Goal: Task Accomplishment & Management: Manage account settings

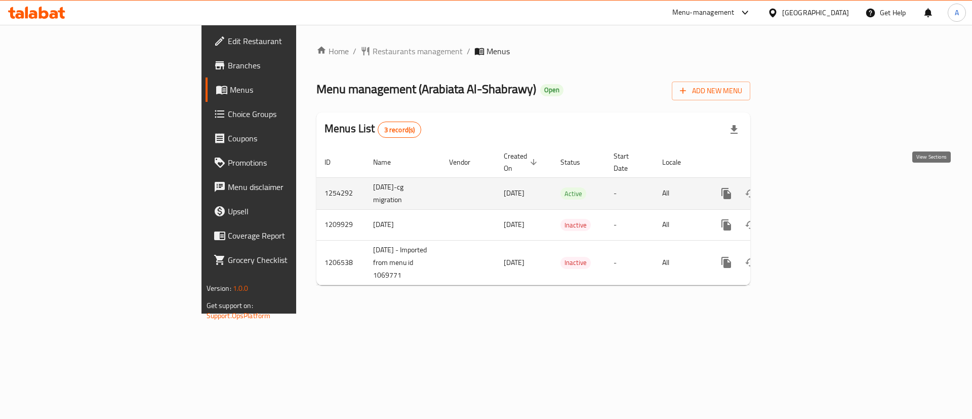
click at [806, 187] on icon "enhanced table" at bounding box center [800, 193] width 12 height 12
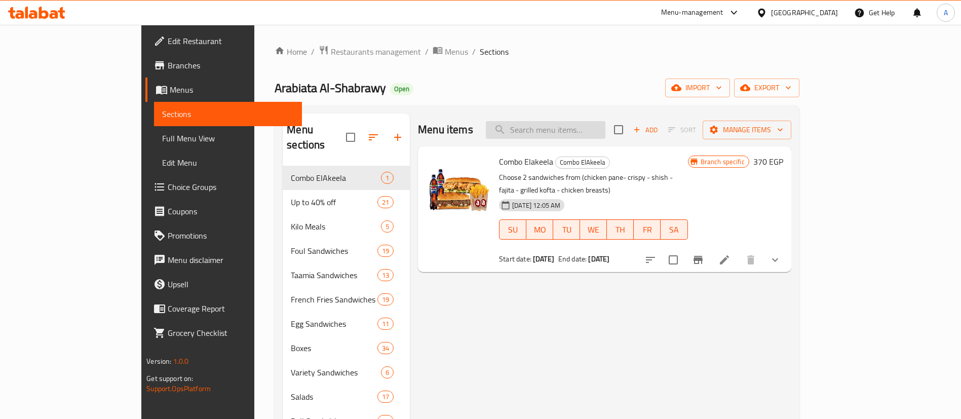
click at [590, 132] on input "search" at bounding box center [546, 130] width 120 height 18
paste input "Arabiata Taamia Sandiwch"
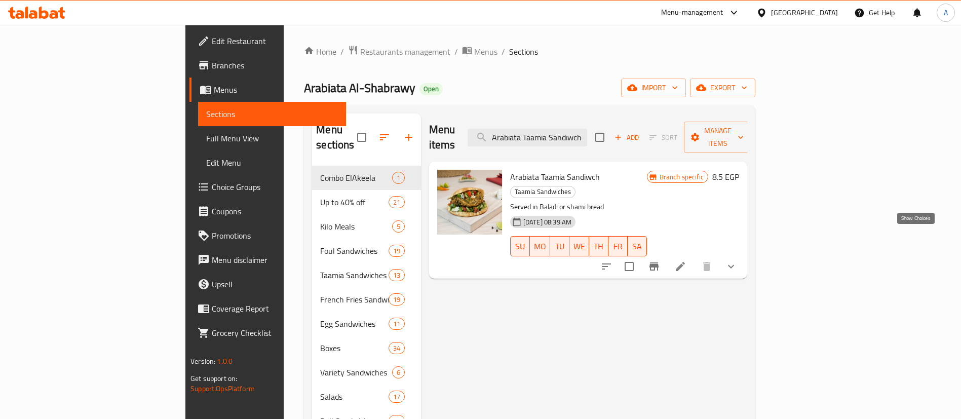
type input "Arabiata Taamia Sandiwch"
click at [737, 260] on icon "show more" at bounding box center [731, 266] width 12 height 12
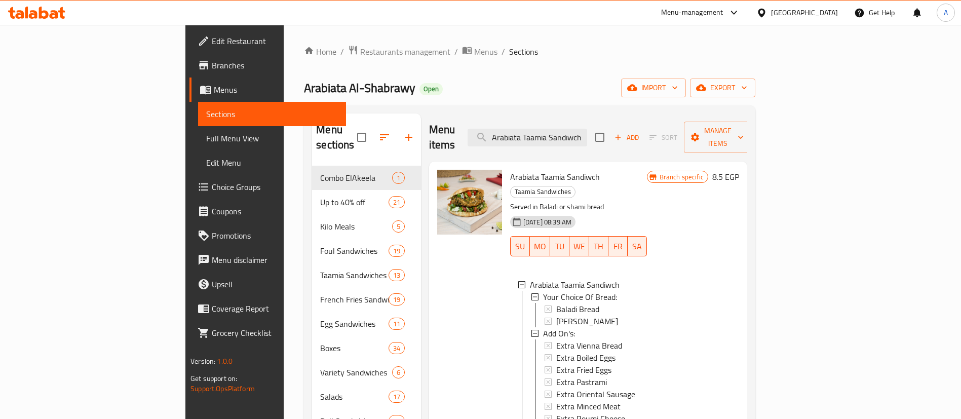
scroll to position [2, 0]
click at [587, 133] on input "Arabiata Taamia Sandiwch" at bounding box center [527, 138] width 120 height 18
paste input "Baladi Bread"
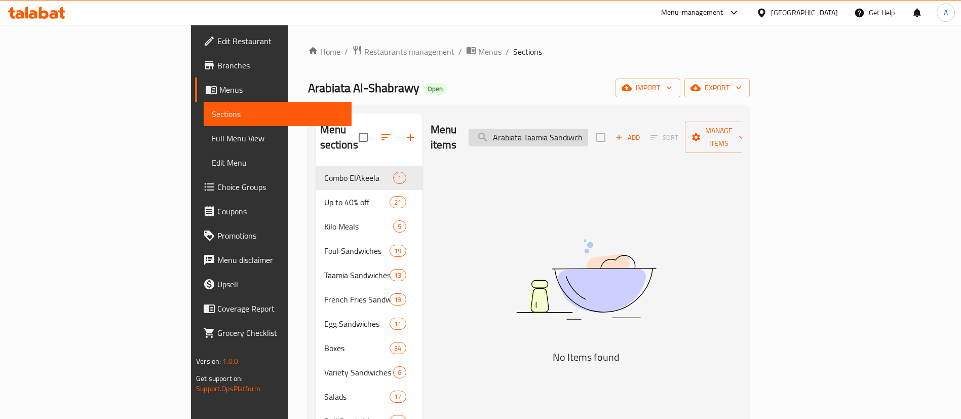
scroll to position [0, 1]
type input "Arabiata Taamia Sandiwch"
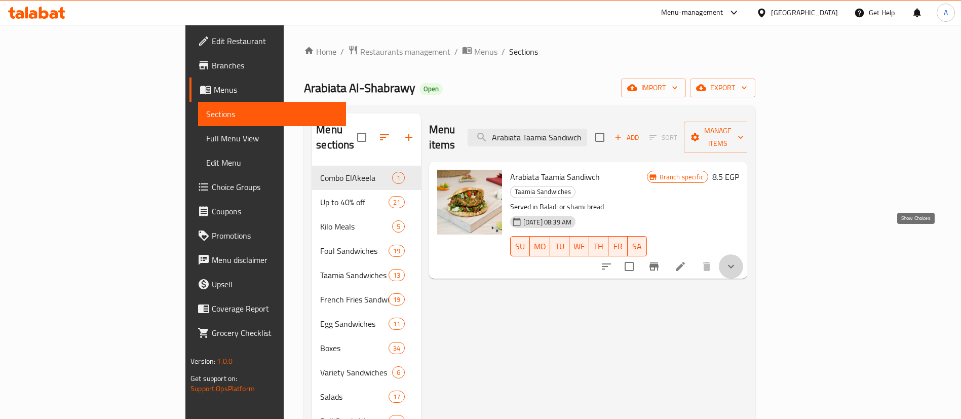
click at [737, 260] on icon "show more" at bounding box center [731, 266] width 12 height 12
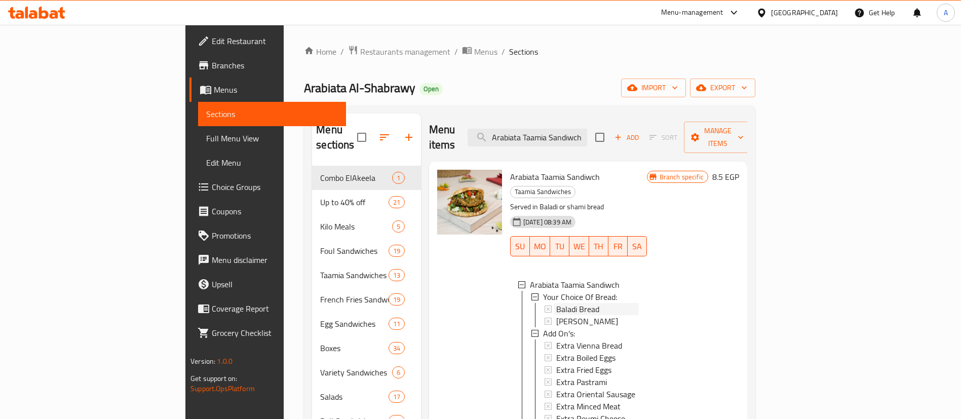
click at [556, 303] on span "Baladi Bread" at bounding box center [577, 309] width 43 height 12
click at [556, 315] on span "[PERSON_NAME]" at bounding box center [587, 321] width 62 height 12
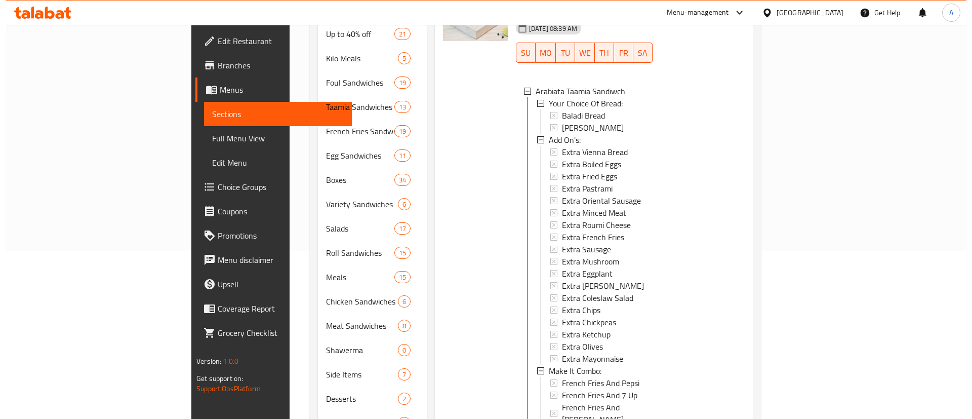
scroll to position [202, 0]
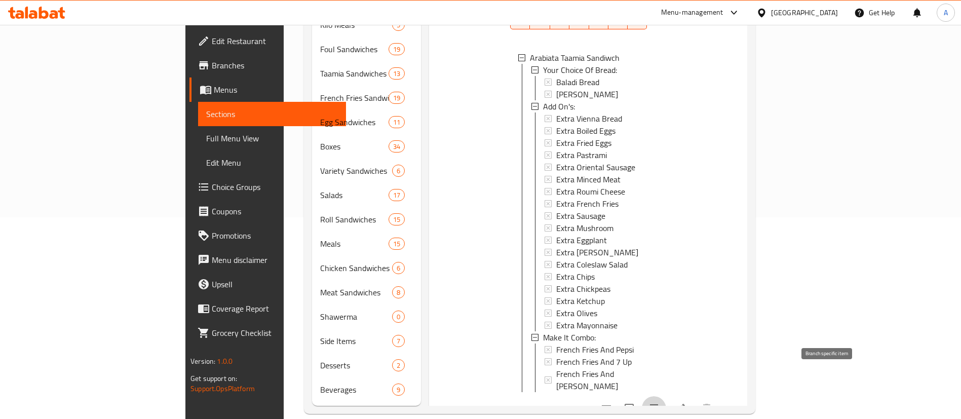
click at [660, 402] on icon "Branch-specific-item" at bounding box center [654, 408] width 12 height 12
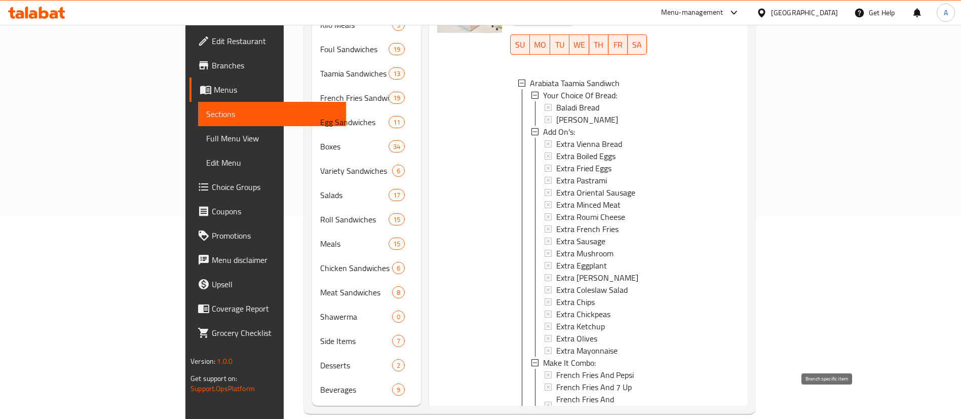
scroll to position [192, 0]
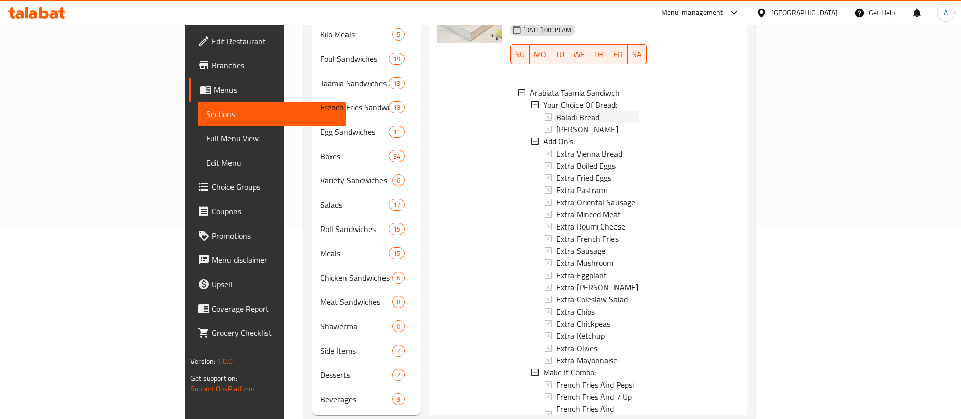
click at [556, 111] on span "Baladi Bread" at bounding box center [577, 117] width 43 height 12
click at [556, 123] on span "[PERSON_NAME]" at bounding box center [587, 129] width 62 height 12
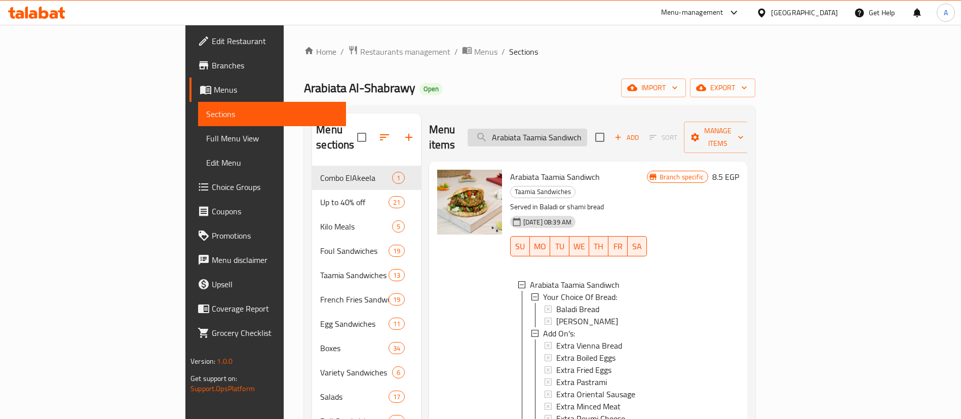
click at [587, 129] on input "Arabiata Taamia Sandiwch" at bounding box center [527, 138] width 120 height 18
paste input "Baladi Egga Taamia Sandwi"
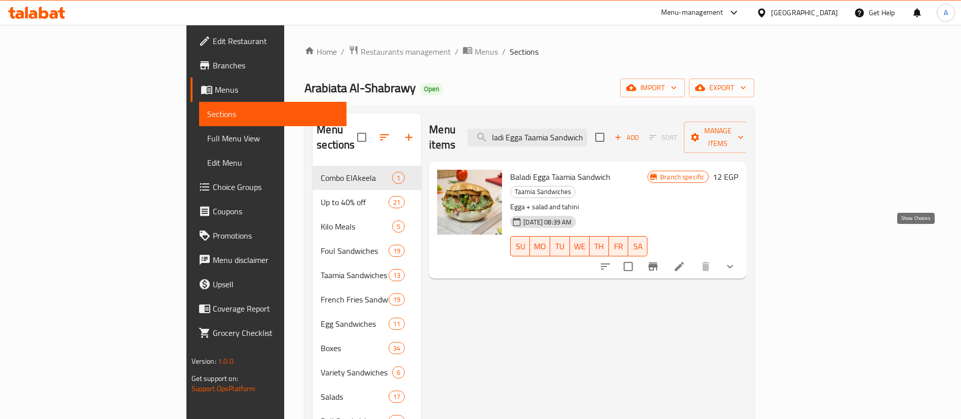
type input "Baladi Egga Taamia Sandwich"
click at [736, 260] on icon "show more" at bounding box center [730, 266] width 12 height 12
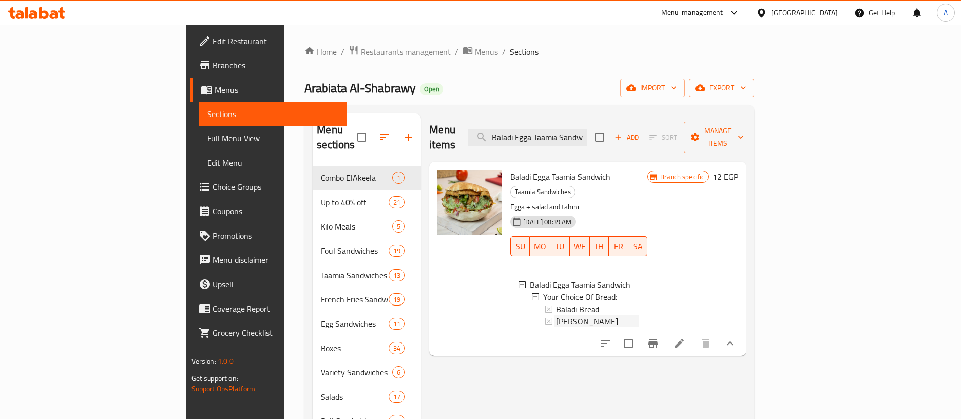
click at [572, 315] on div "[PERSON_NAME]" at bounding box center [597, 321] width 83 height 12
click at [556, 303] on span "Baladi Bread" at bounding box center [577, 309] width 43 height 12
click at [587, 129] on input "Baladi Egga Taamia Sandwich" at bounding box center [527, 138] width 120 height 18
paste input "Taamia Burger"
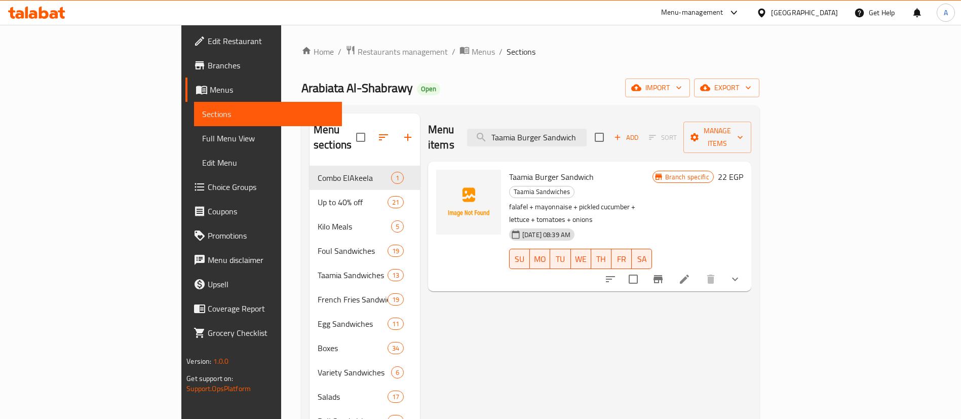
type input "Taamia Burger Sandwich"
click at [747, 267] on button "show more" at bounding box center [735, 279] width 24 height 24
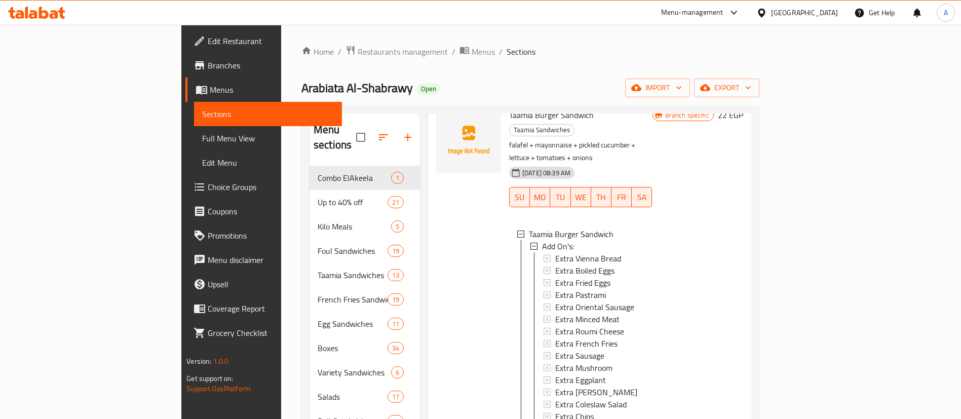
scroll to position [202, 0]
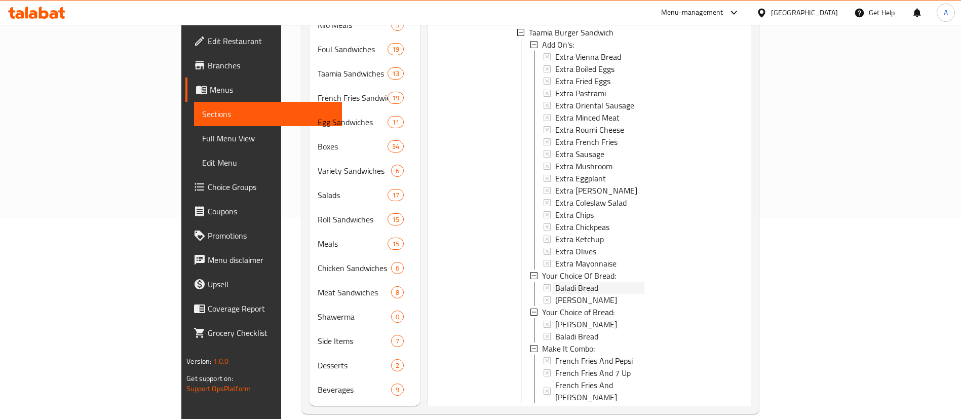
click at [589, 282] on div "Baladi Bread" at bounding box center [599, 288] width 89 height 12
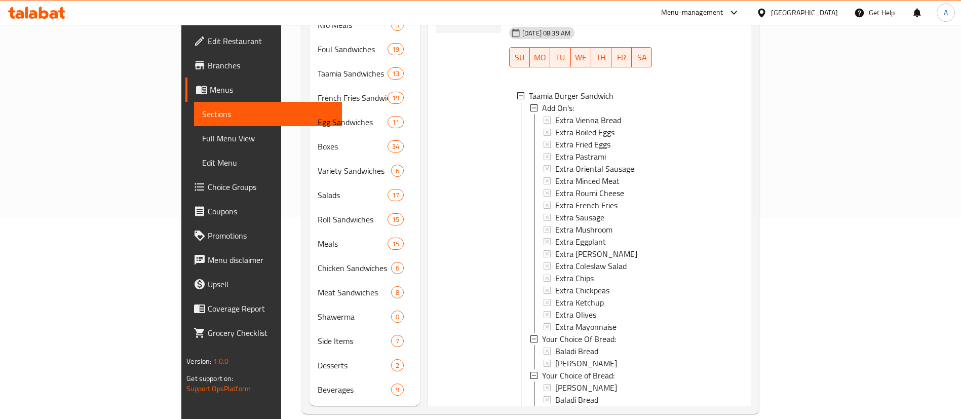
scroll to position [0, 0]
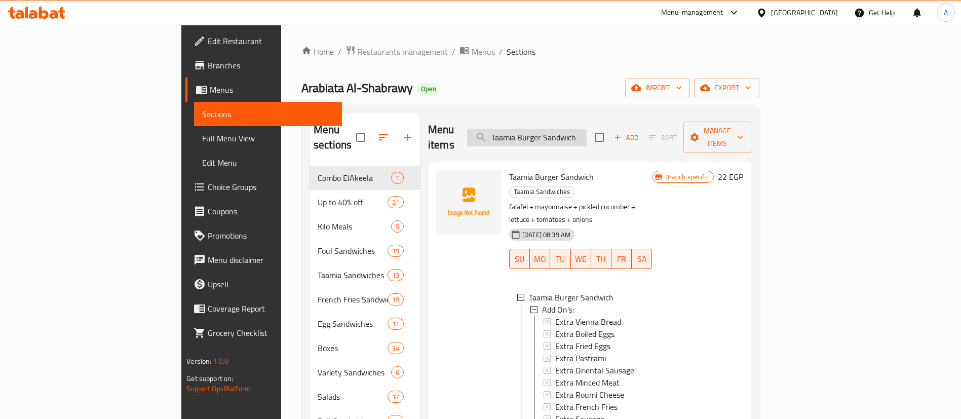
click at [586, 129] on input "Taamia Burger Sandwich" at bounding box center [527, 138] width 120 height 18
paste input "With Pickled Lemon With Safflower Sauce"
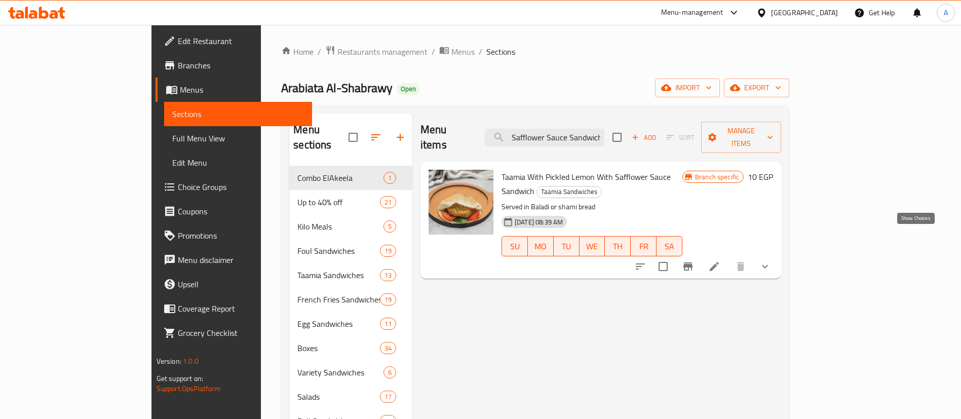
type input "Taamia With Pickled Lemon With Safflower Sauce Sandwich"
click at [771, 260] on icon "show more" at bounding box center [765, 266] width 12 height 12
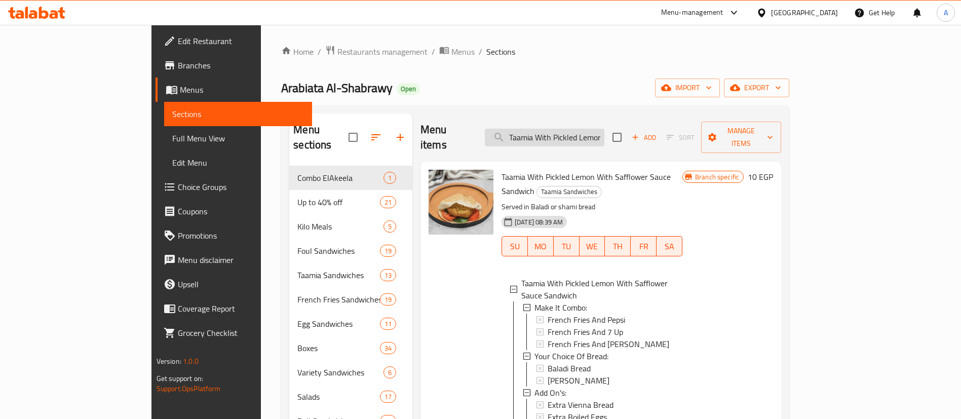
click at [594, 130] on input "Taamia With Pickled Lemon With Safflower Sauce Sandwich" at bounding box center [545, 138] width 120 height 18
paste input "search"
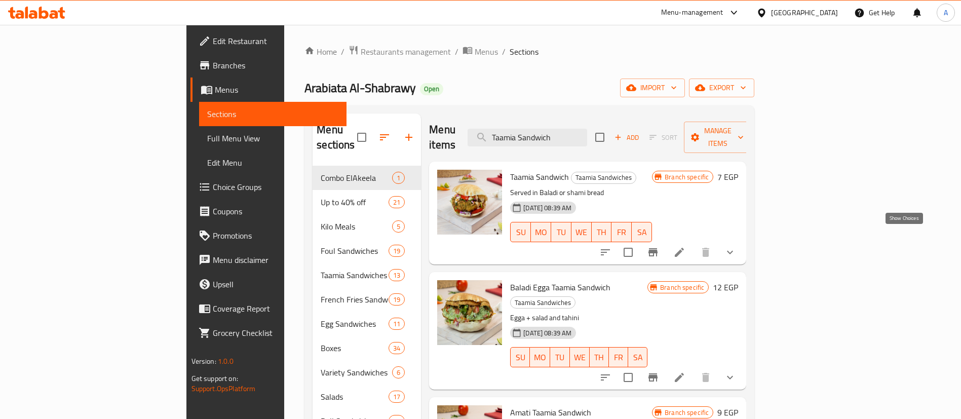
type input "Taamia Sandwich"
click at [736, 246] on icon "show more" at bounding box center [730, 252] width 12 height 12
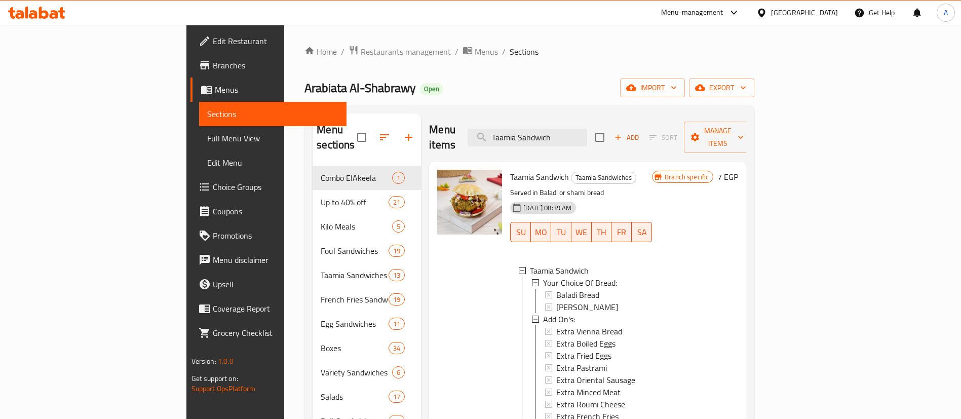
scroll to position [2, 0]
click at [601, 287] on div "Baladi Bread" at bounding box center [600, 293] width 88 height 12
click at [213, 190] on span "Choice Groups" at bounding box center [276, 187] width 126 height 12
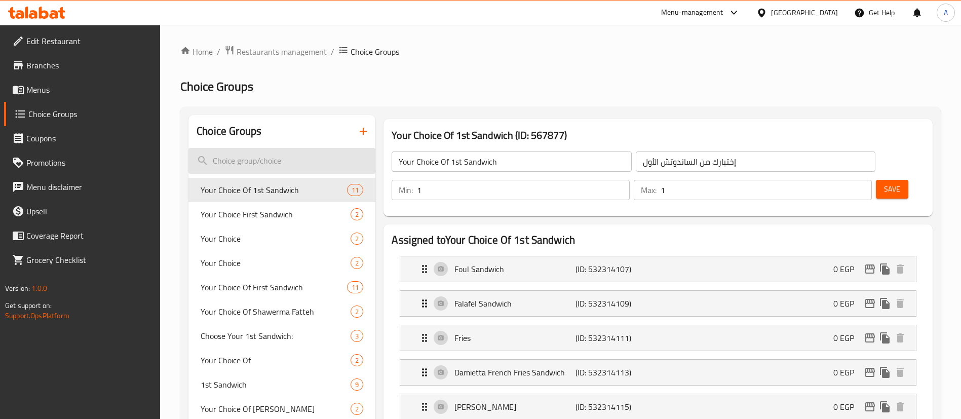
click at [269, 158] on input "search" at bounding box center [281, 161] width 187 height 26
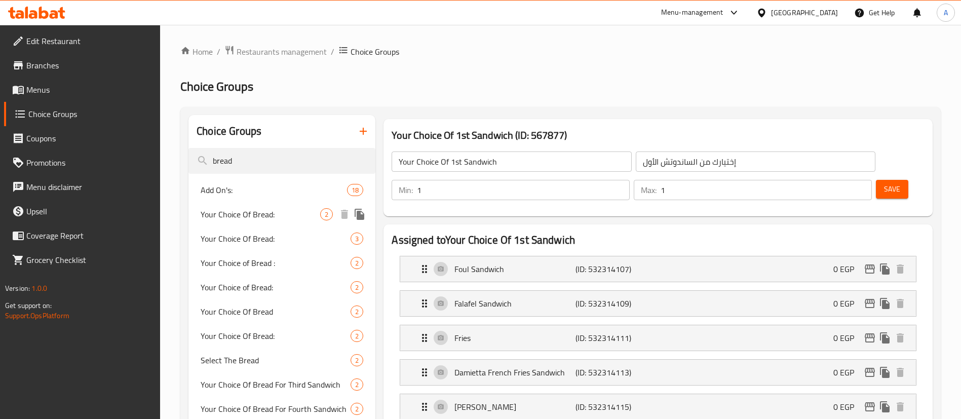
type input "bread"
click at [263, 208] on span "Your Choice Of Bread:" at bounding box center [261, 214] width 120 height 12
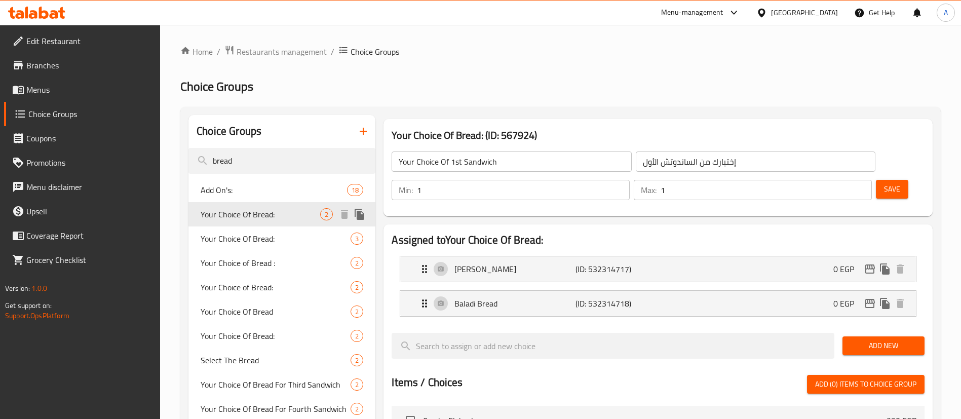
type input "Your Choice Of Bread:"
type input "إختيارك من الخبز:"
click at [866, 297] on icon "edit" at bounding box center [870, 303] width 12 height 12
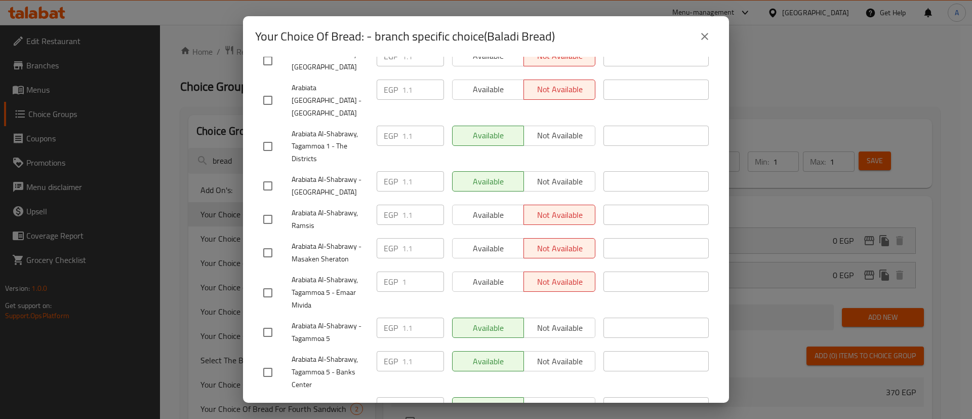
scroll to position [606, 0]
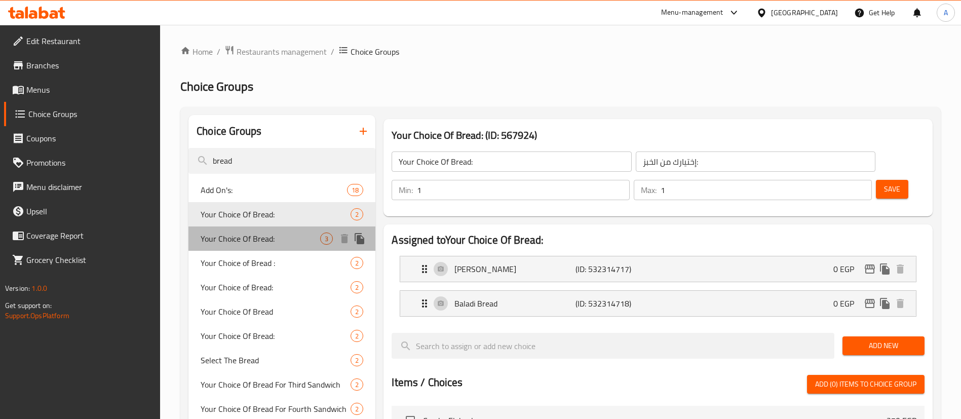
click at [281, 238] on span "Your Choice Of Bread:" at bounding box center [261, 238] width 120 height 12
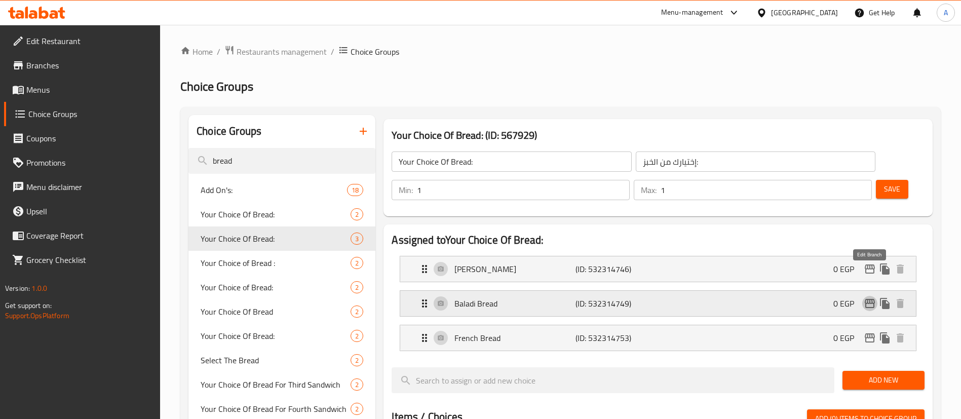
click at [873, 297] on icon "edit" at bounding box center [870, 303] width 12 height 12
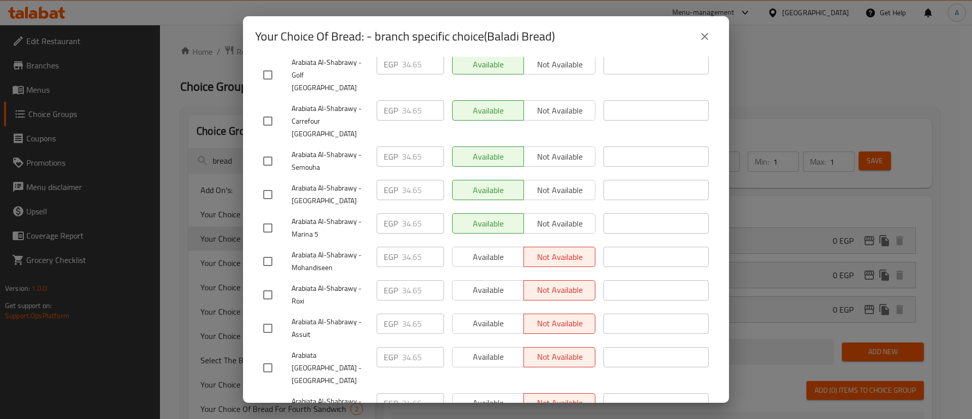
scroll to position [170, 0]
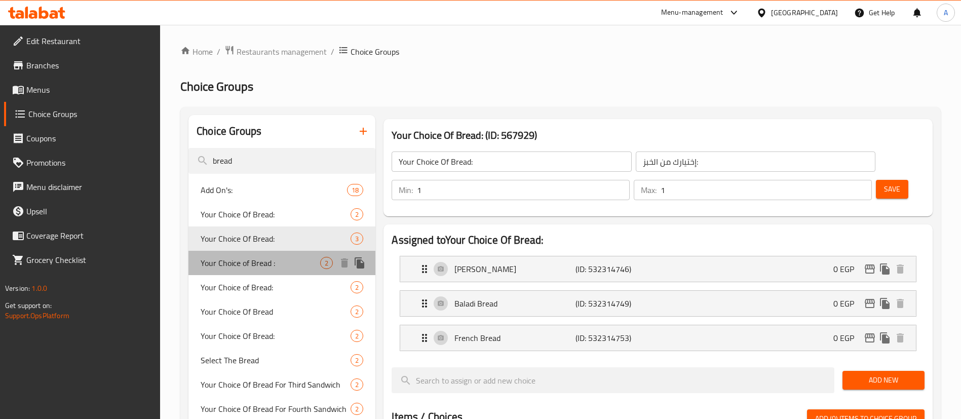
click at [259, 257] on span "Your Choice of Bread :" at bounding box center [261, 263] width 120 height 12
type input "Your Choice of Bread :"
type input "اختيارك من الخبز:"
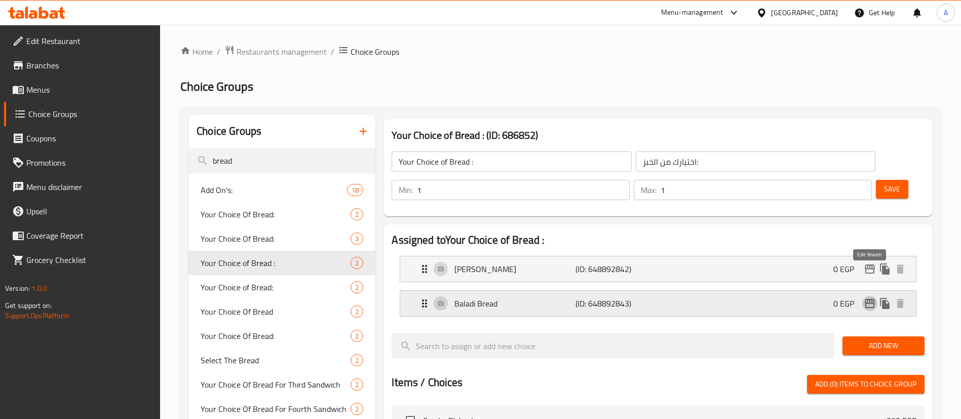
click at [868, 297] on icon "edit" at bounding box center [870, 303] width 12 height 12
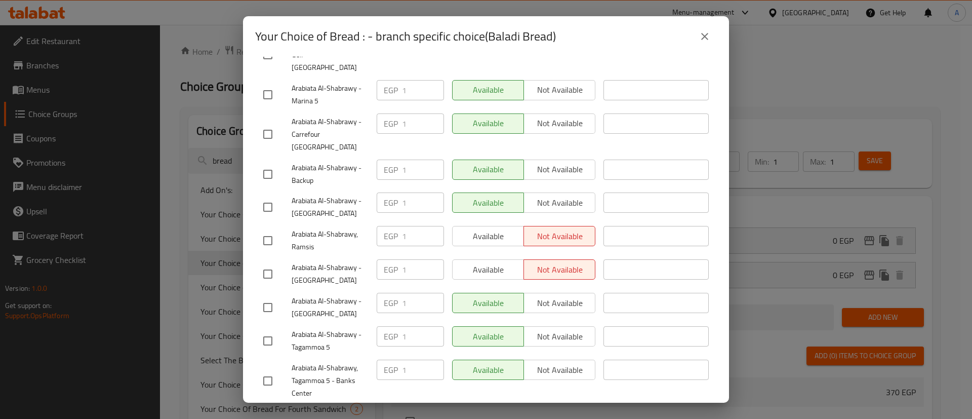
scroll to position [606, 0]
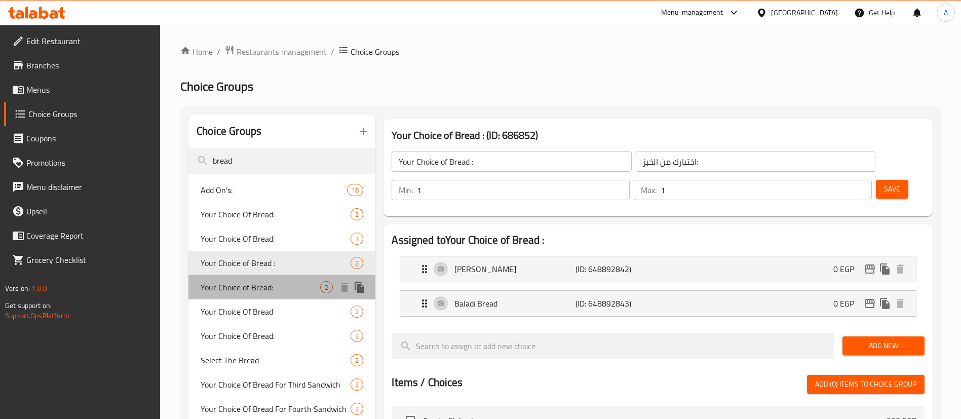
click at [276, 280] on div "Your Choice of Bread: 2" at bounding box center [281, 287] width 187 height 24
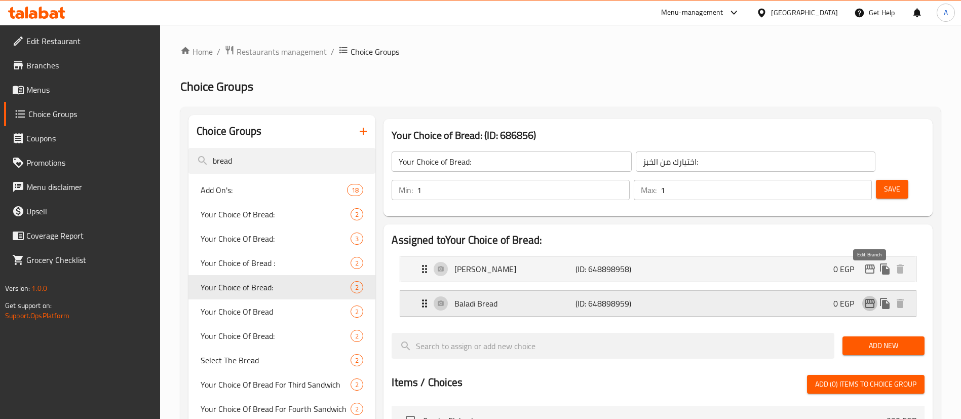
click at [871, 297] on icon "edit" at bounding box center [870, 303] width 12 height 12
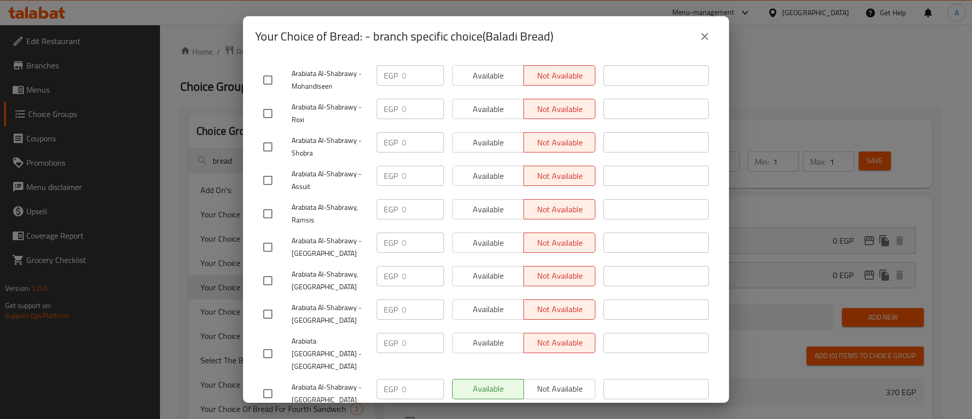
scroll to position [0, 0]
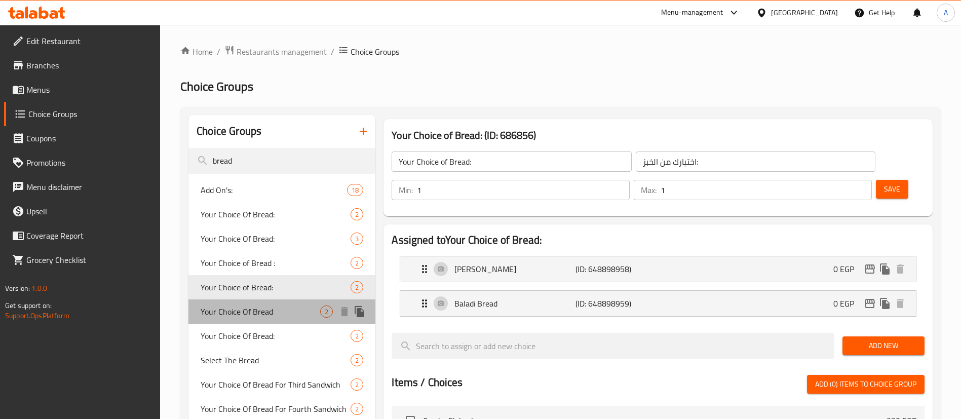
click at [264, 315] on span "Your Choice Of Bread" at bounding box center [261, 311] width 120 height 12
type input "Your Choice Of Bread"
type input "إختيارك من الخبز"
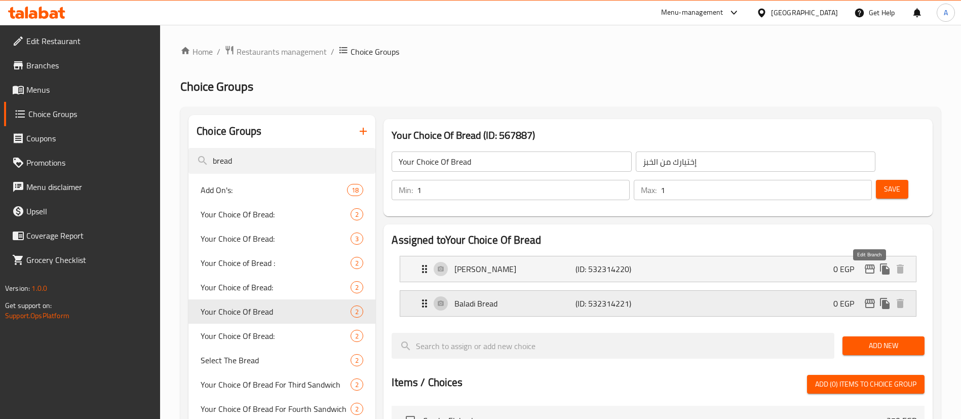
click at [874, 297] on icon "edit" at bounding box center [870, 303] width 12 height 12
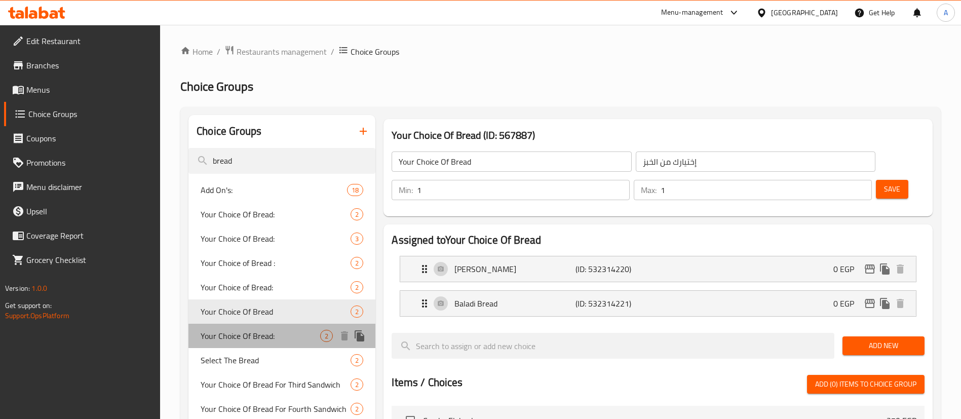
click at [236, 332] on span "Your Choice Of Bread:" at bounding box center [261, 336] width 120 height 12
type input "Your Choice Of Bread:"
type input "إختيارك من الخبز:"
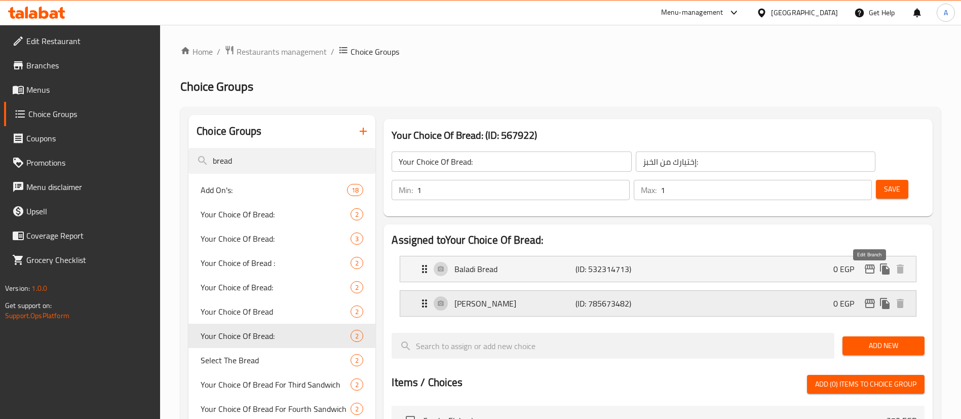
click at [873, 297] on icon "edit" at bounding box center [870, 303] width 12 height 12
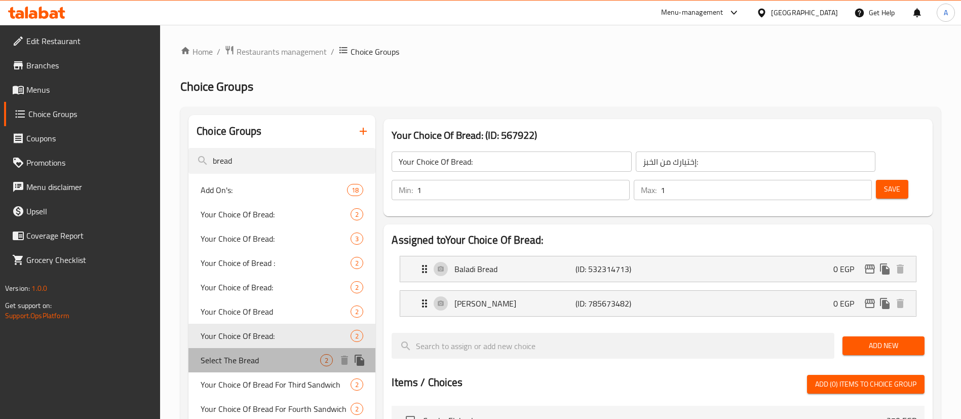
click at [244, 366] on span "Select The Bread" at bounding box center [261, 360] width 120 height 12
type input "Select The Bread"
type input "إختار الخبز"
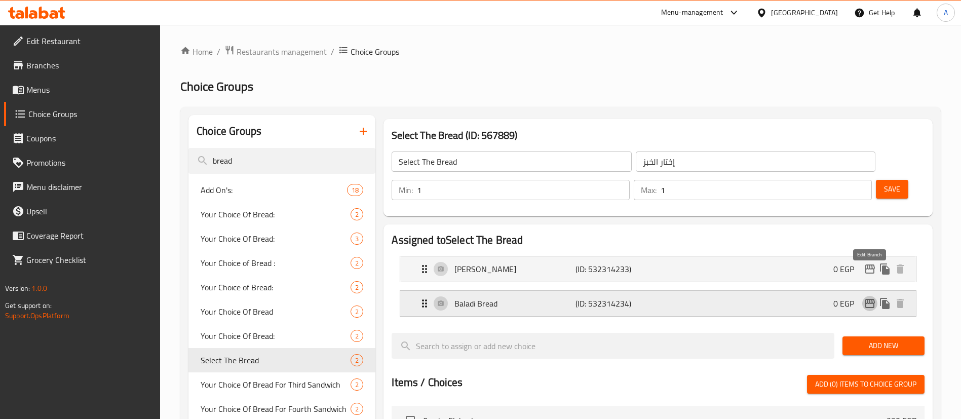
click at [871, 297] on icon "edit" at bounding box center [870, 303] width 12 height 12
click at [43, 84] on span "Menus" at bounding box center [89, 90] width 126 height 12
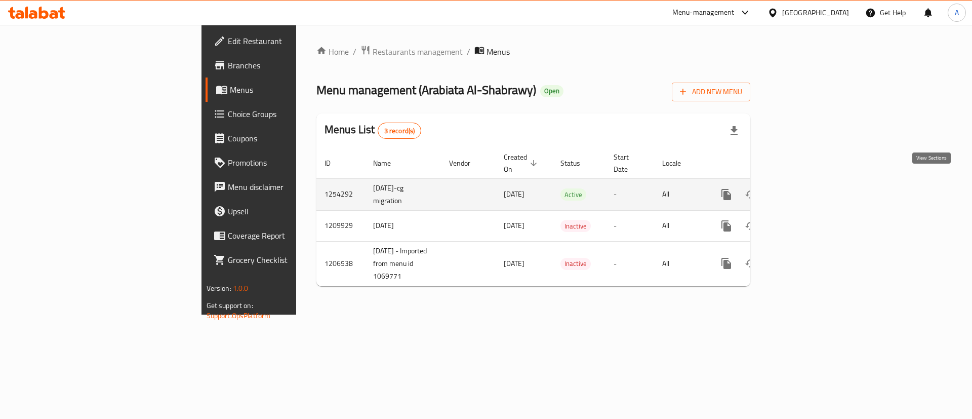
click at [804, 190] on icon "enhanced table" at bounding box center [799, 194] width 9 height 9
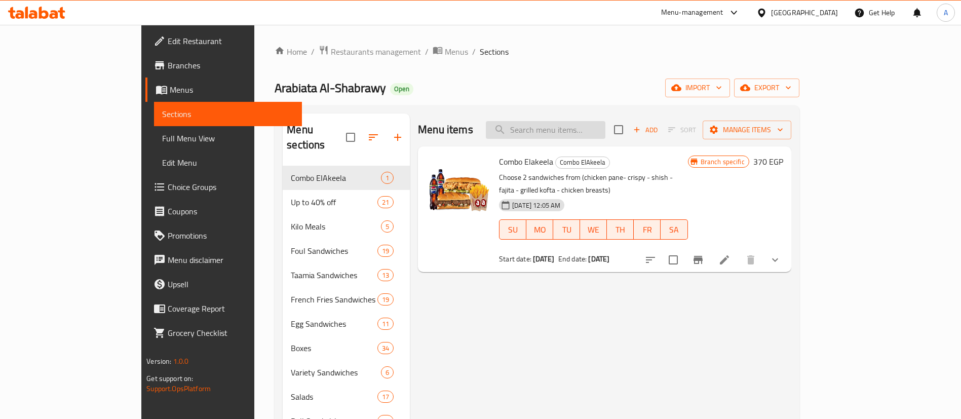
click at [571, 123] on input "search" at bounding box center [546, 130] width 120 height 18
paste input "Taamia Burger Sandwich"
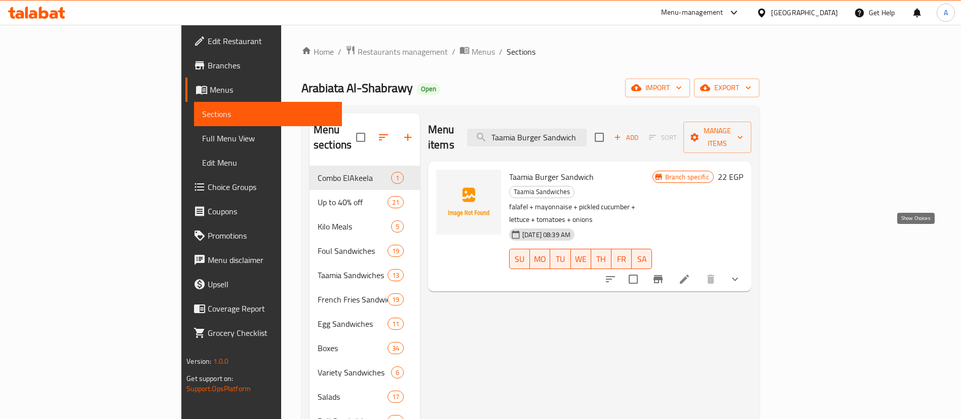
type input "Taamia Burger Sandwich"
click at [741, 273] on icon "show more" at bounding box center [735, 279] width 12 height 12
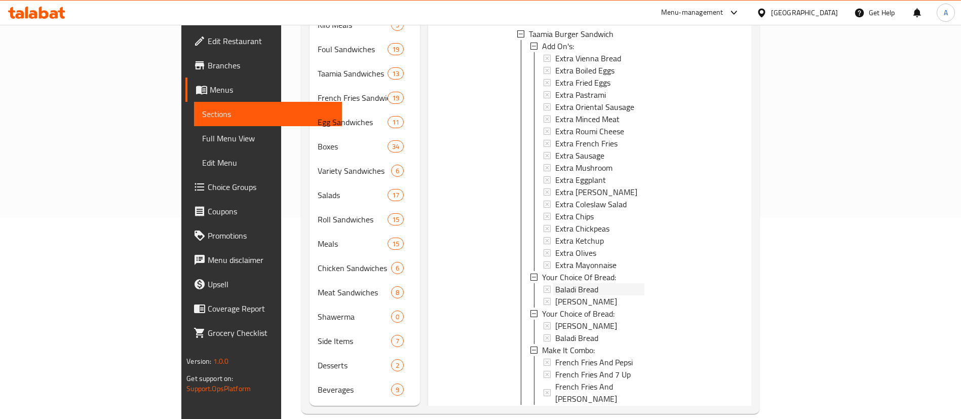
click at [555, 283] on span "Baladi Bread" at bounding box center [576, 289] width 43 height 12
click at [555, 332] on span "Baladi Bread" at bounding box center [576, 338] width 43 height 12
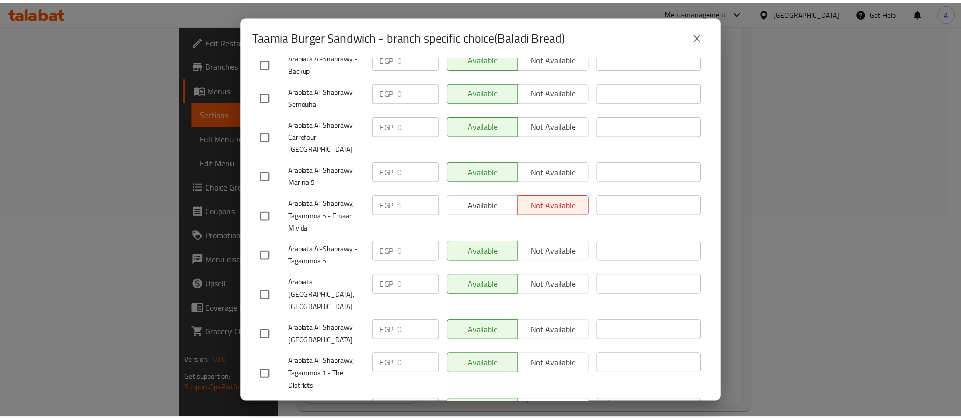
scroll to position [671, 0]
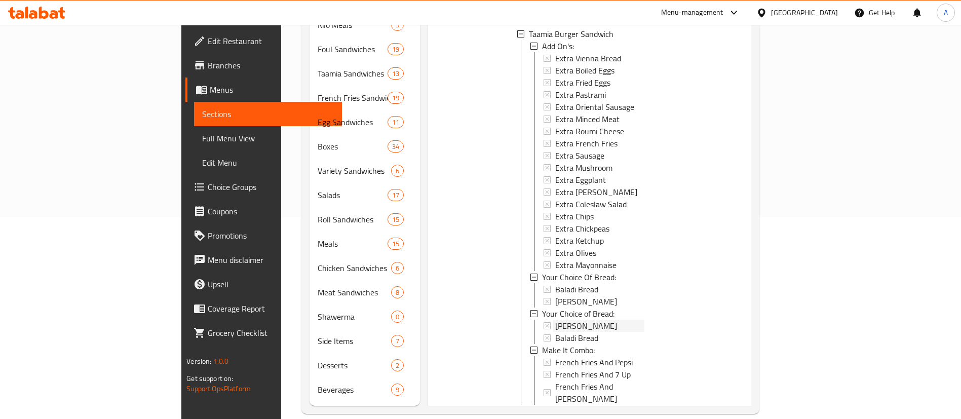
click at [555, 320] on span "[PERSON_NAME]" at bounding box center [586, 326] width 62 height 12
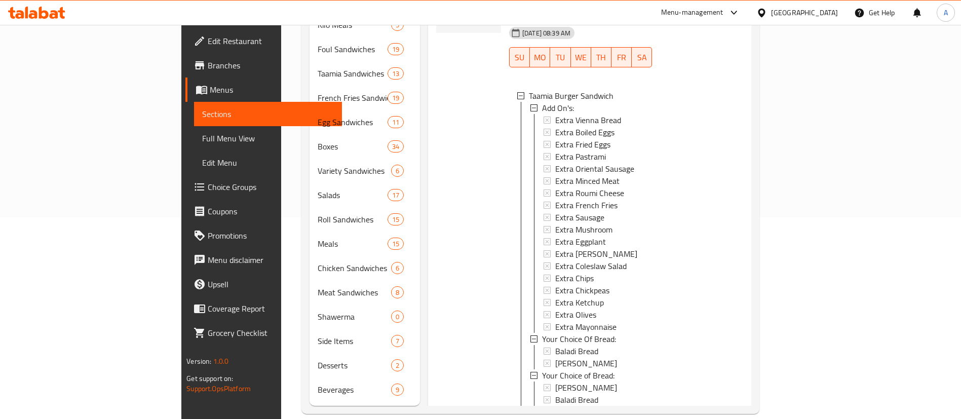
scroll to position [0, 0]
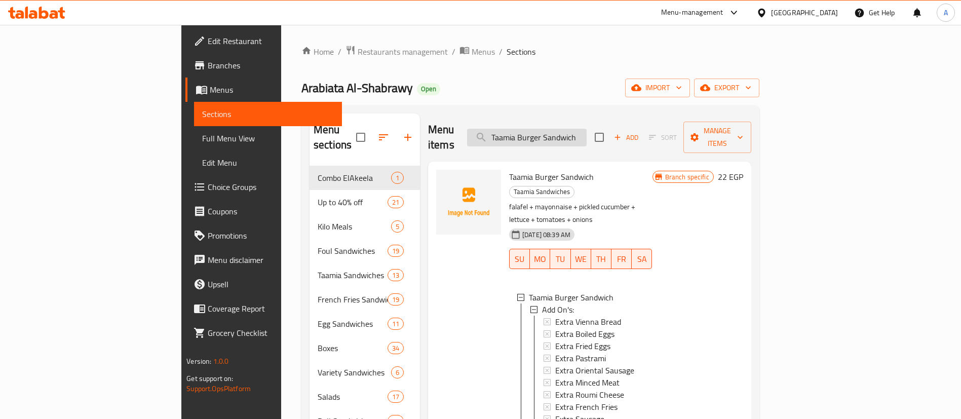
click at [586, 129] on input "Taamia Burger Sandwich" at bounding box center [527, 138] width 120 height 18
paste input "Double Foul"
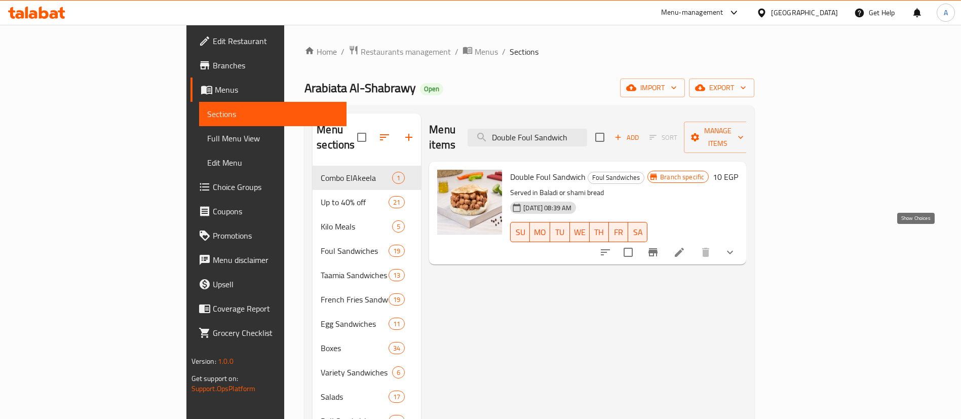
type input "Double Foul Sandwich"
click at [736, 246] on icon "show more" at bounding box center [730, 252] width 12 height 12
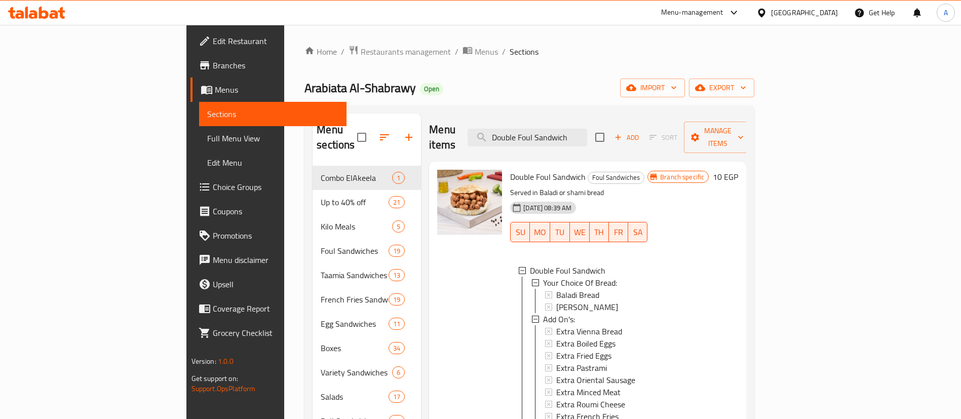
scroll to position [2, 0]
click at [632, 287] on div "Baladi Bread" at bounding box center [597, 293] width 83 height 12
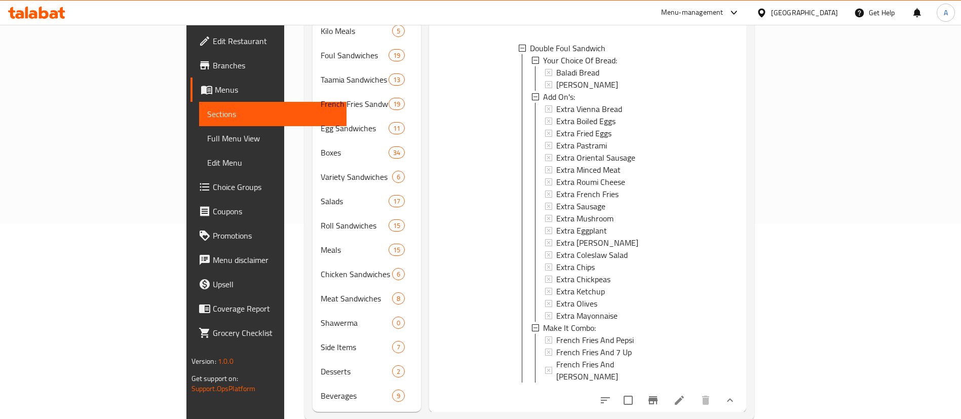
scroll to position [202, 0]
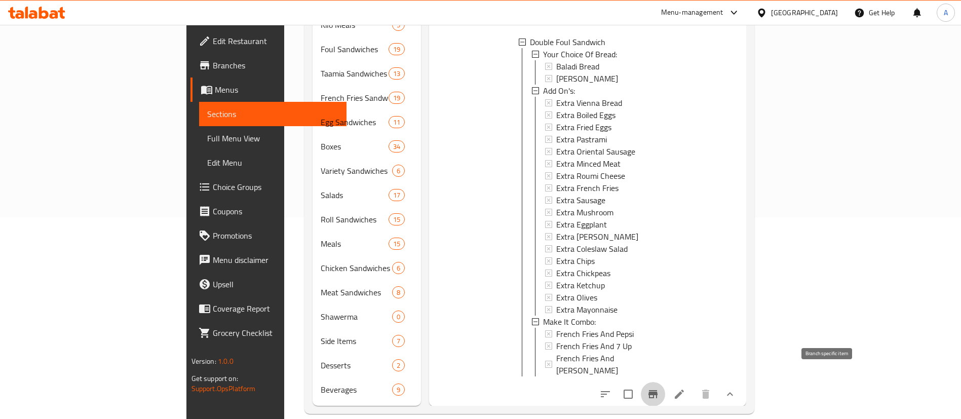
click at [665, 382] on button "Branch-specific-item" at bounding box center [653, 394] width 24 height 24
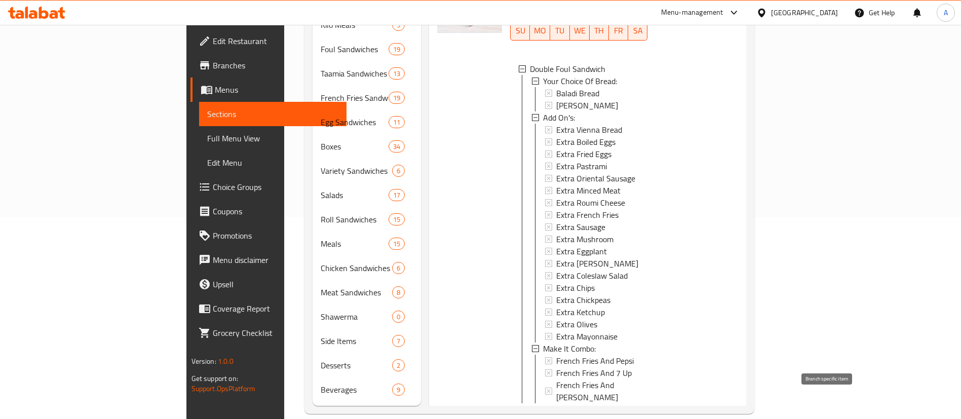
scroll to position [0, 0]
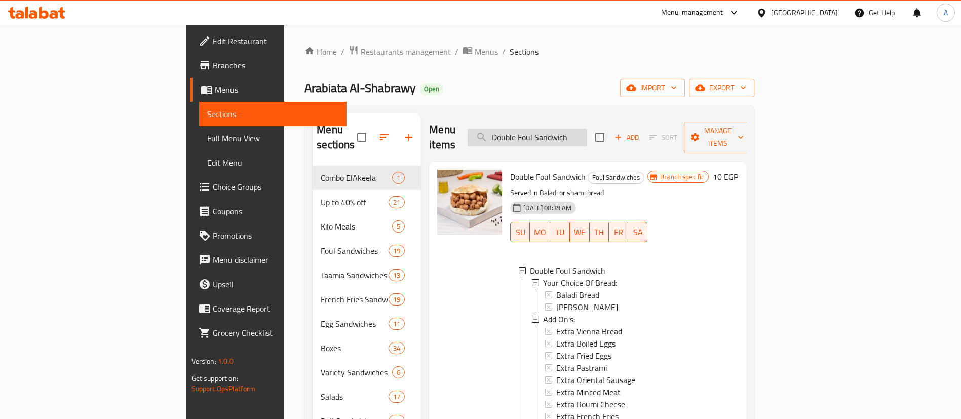
click at [587, 138] on input "Double Foul Sandwich" at bounding box center [527, 138] width 120 height 18
paste input "ynamit"
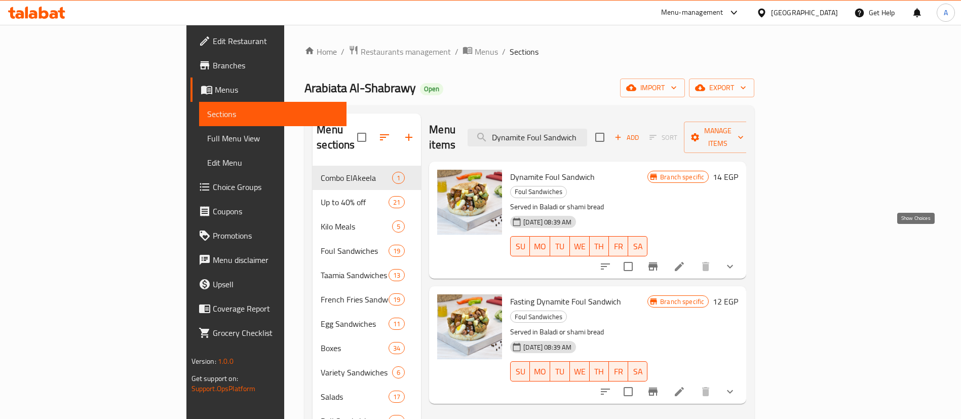
type input "Dynamite Foul Sandwich"
click at [736, 260] on icon "show more" at bounding box center [730, 266] width 12 height 12
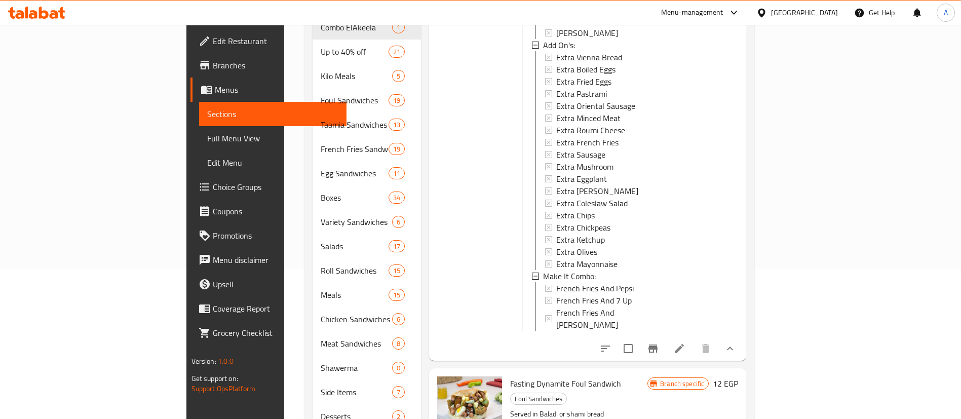
scroll to position [202, 0]
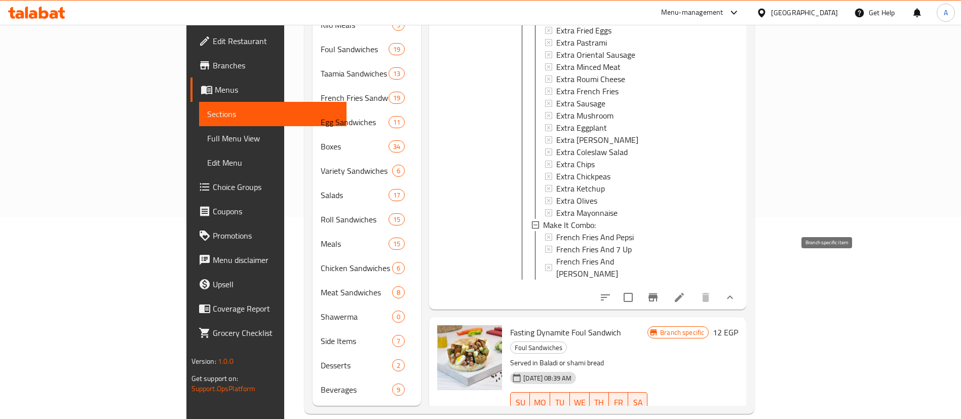
click at [657, 293] on icon "Branch-specific-item" at bounding box center [652, 297] width 9 height 8
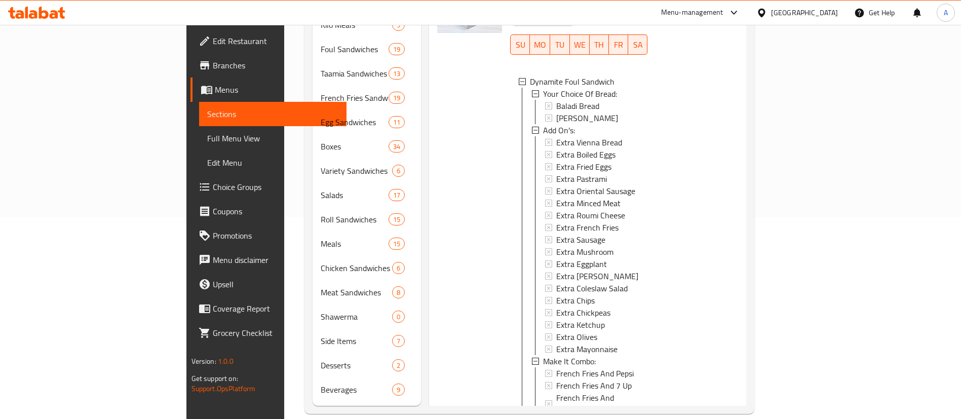
scroll to position [0, 0]
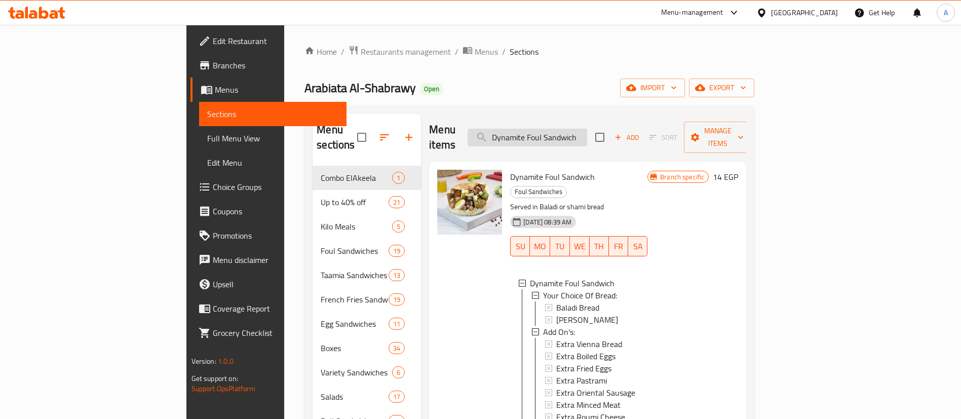
click at [587, 131] on input "Dynamite Foul Sandwich" at bounding box center [527, 138] width 120 height 18
paste input "ساندوتش بيض بالسوسيس"
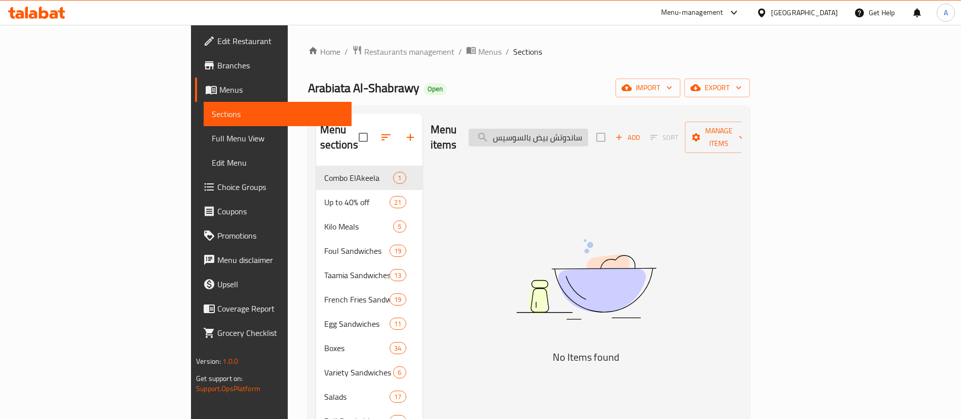
type input "ساندوتش بيض بالسوسيس"
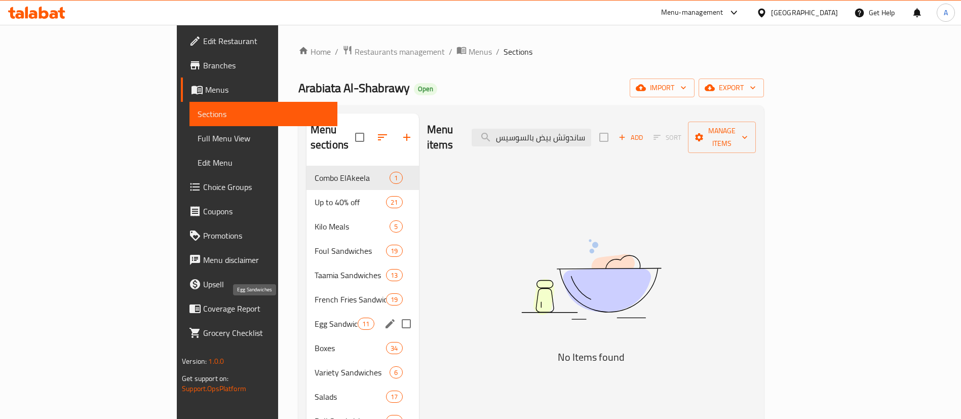
click at [315, 318] on span "Egg Sandwiches" at bounding box center [336, 324] width 43 height 12
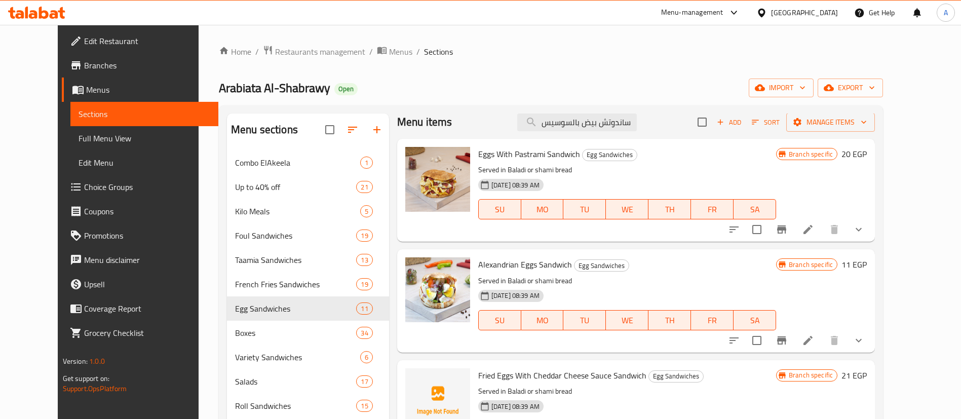
scroll to position [202, 0]
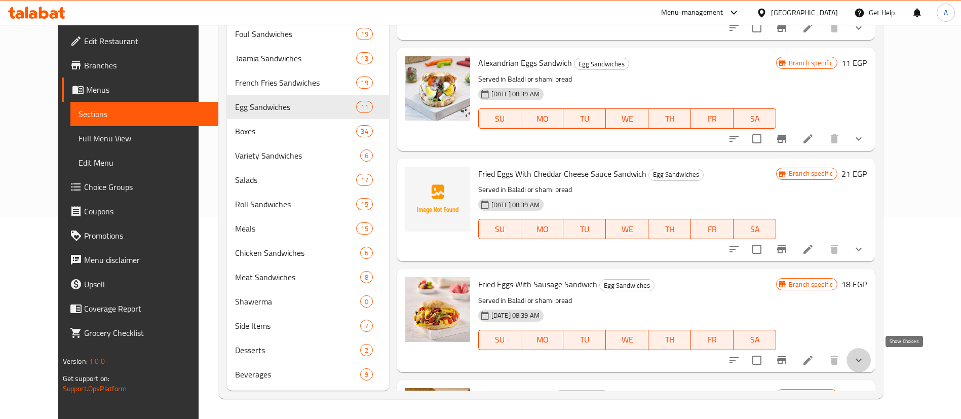
click at [862, 360] on icon "show more" at bounding box center [858, 360] width 6 height 4
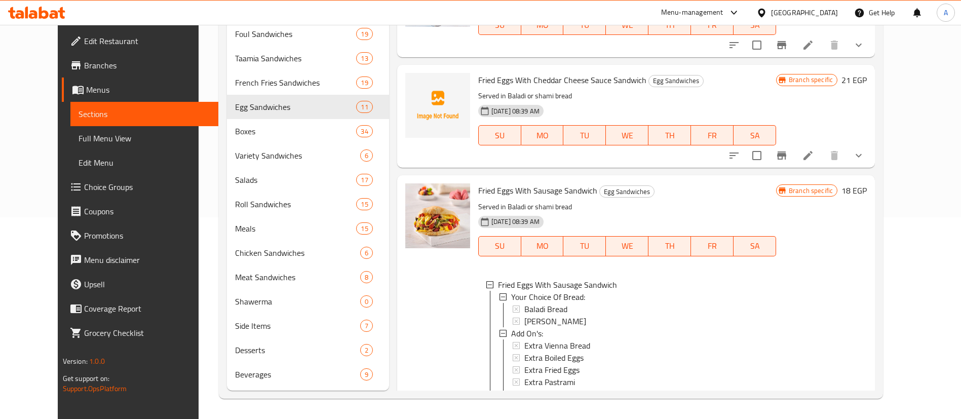
scroll to position [2, 0]
click at [503, 193] on span "Fried Eggs With Sausage Sandwich" at bounding box center [537, 190] width 119 height 15
copy h6 "Fried Eggs With Sausage Sandwich"
click at [503, 193] on span "Fried Eggs With Sausage Sandwich" at bounding box center [537, 190] width 119 height 15
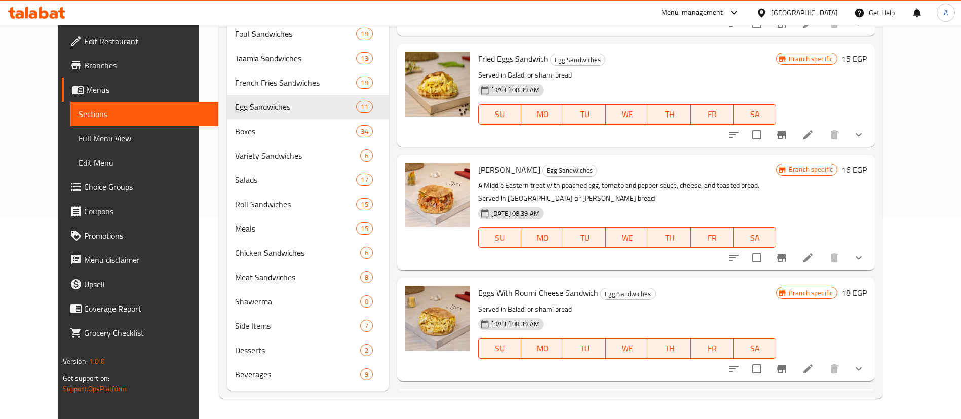
scroll to position [812, 0]
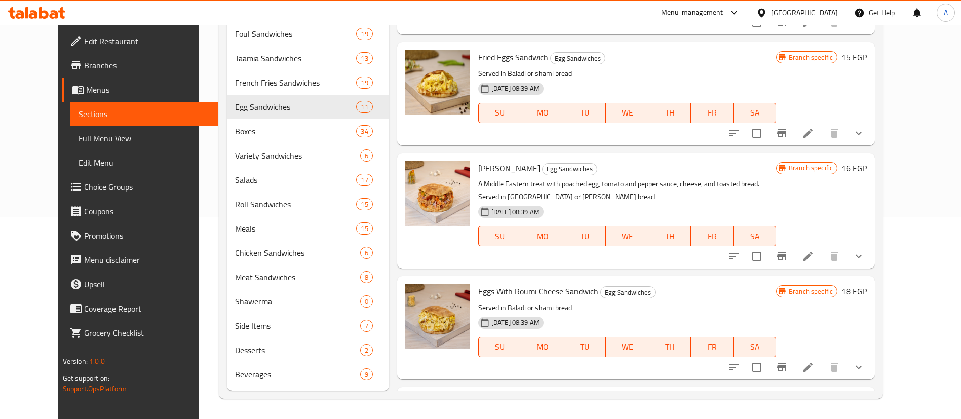
click at [509, 176] on span "[PERSON_NAME]" at bounding box center [509, 168] width 62 height 15
copy h6 "[PERSON_NAME]"
click at [509, 176] on span "[PERSON_NAME]" at bounding box center [509, 168] width 62 height 15
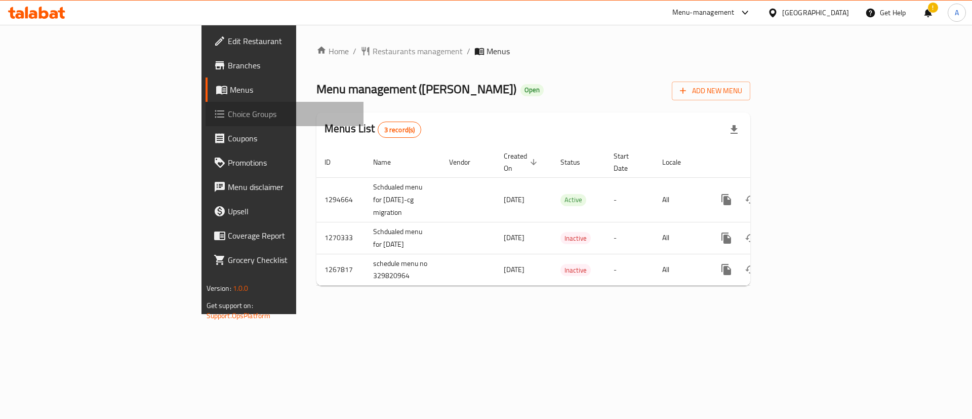
click at [228, 109] on span "Choice Groups" at bounding box center [292, 114] width 128 height 12
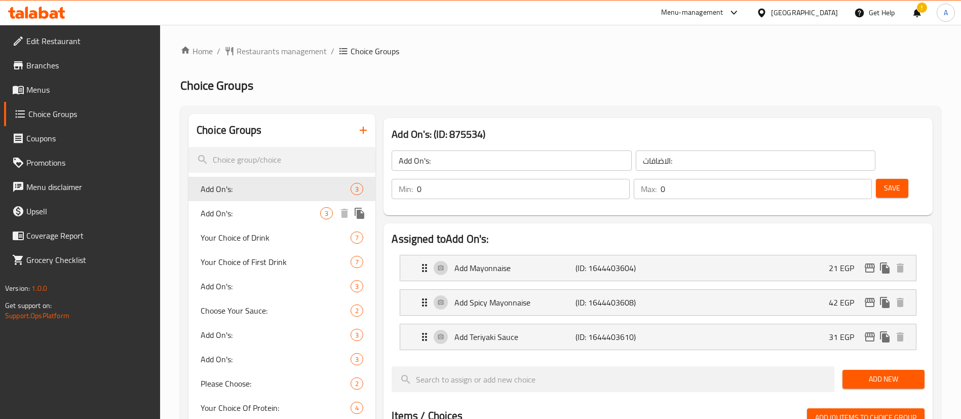
click at [259, 214] on span "Add On's:" at bounding box center [261, 213] width 120 height 12
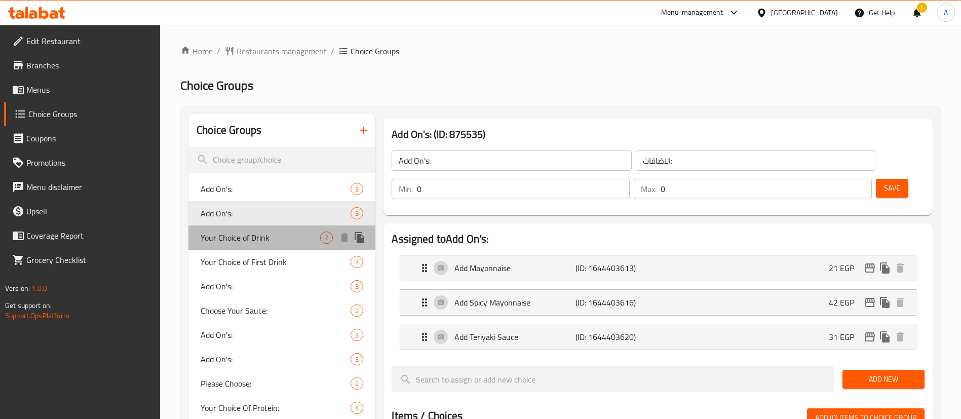
click at [259, 238] on span "Your Choice of Drink" at bounding box center [261, 237] width 120 height 12
type input "Your Choice of Drink"
type input "اختيارك من المشروب"
type input "1"
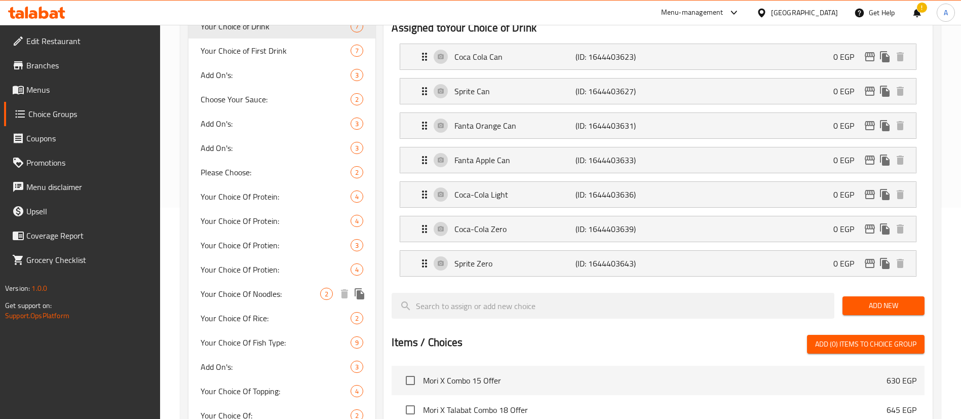
scroll to position [212, 0]
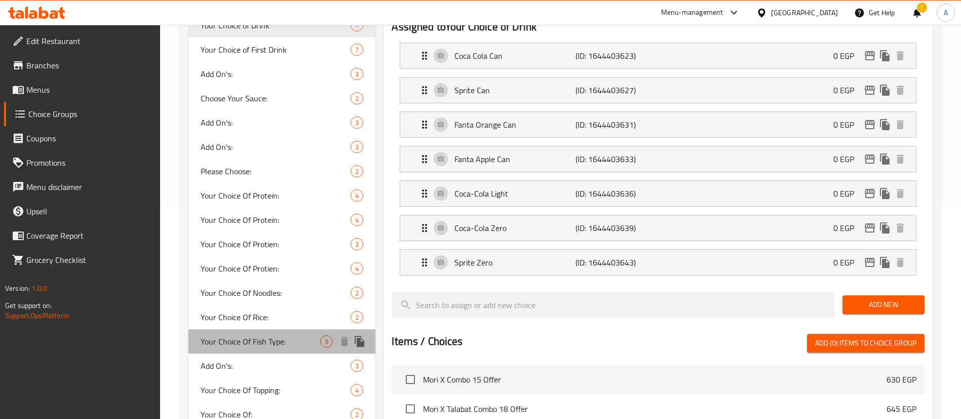
click at [261, 342] on span "Your Choice Of Fish Type:" at bounding box center [261, 341] width 120 height 12
type input "Your Choice Of Fish Type:"
type input "إختيارك من نوع السمك:"
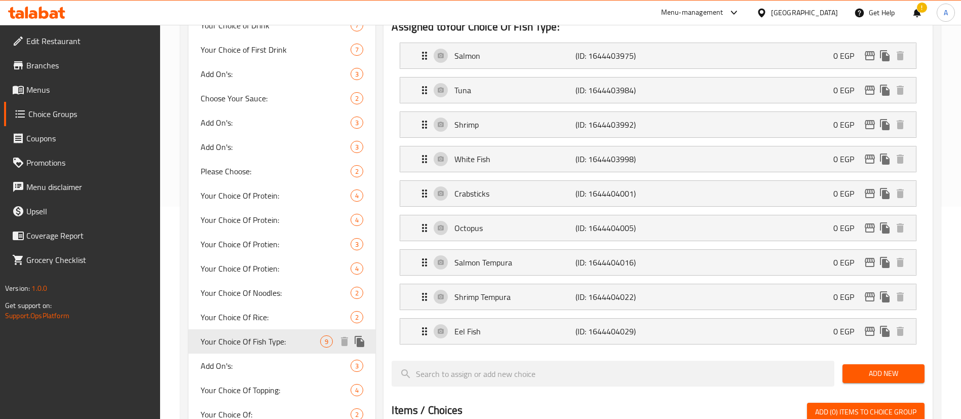
scroll to position [0, 0]
